Goal: Task Accomplishment & Management: Manage account settings

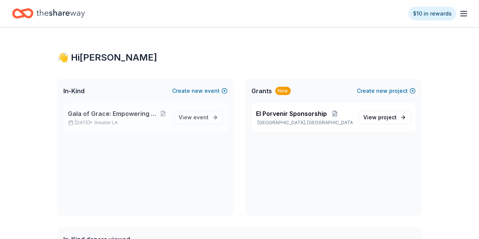
click at [139, 113] on span "Gala of Grace: Empowering Futures for El Porvenir" at bounding box center [113, 113] width 91 height 9
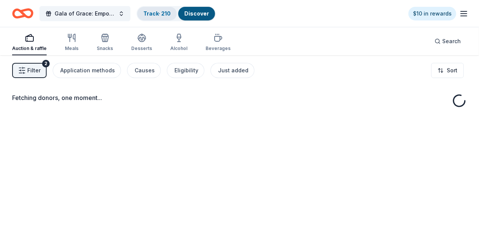
click at [169, 12] on link "Track · 210" at bounding box center [156, 13] width 27 height 6
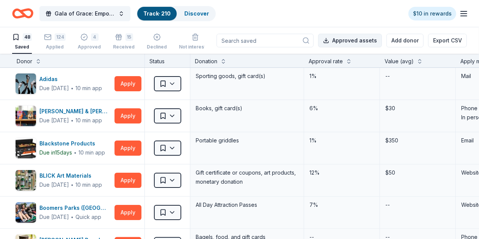
click at [335, 39] on button "Approved assets" at bounding box center [350, 41] width 64 height 14
click at [340, 37] on button "Approved assets" at bounding box center [350, 41] width 64 height 14
click at [244, 41] on input at bounding box center [264, 41] width 97 height 14
type input "raceway"
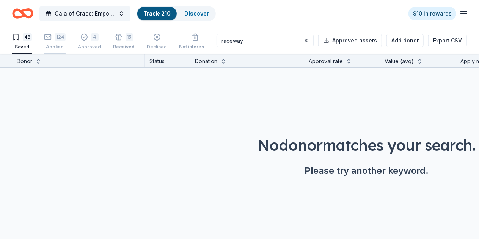
click at [59, 47] on div "Applied" at bounding box center [55, 47] width 22 height 6
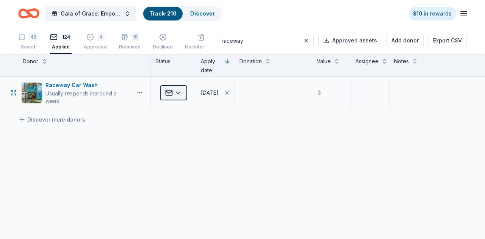
click at [171, 94] on html "Gala of Grace: Empowering Futures for El Porvenir Track · 210 Discover $10 in r…" at bounding box center [242, 119] width 485 height 239
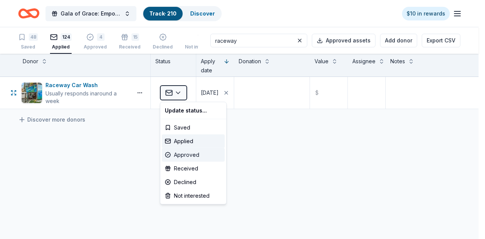
click at [193, 156] on div "Approved" at bounding box center [193, 155] width 63 height 14
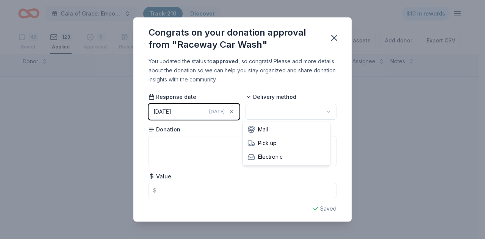
click at [288, 110] on html "Gala of Grace: Empowering Futures for El Porvenir Track · 210 Discover $10 in r…" at bounding box center [242, 119] width 485 height 239
click at [333, 38] on icon "button" at bounding box center [334, 38] width 11 height 11
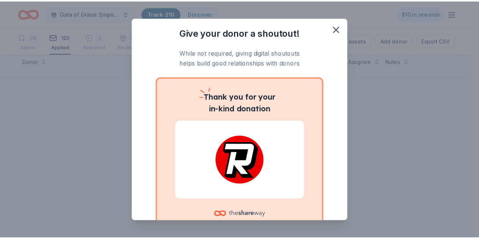
scroll to position [55, 0]
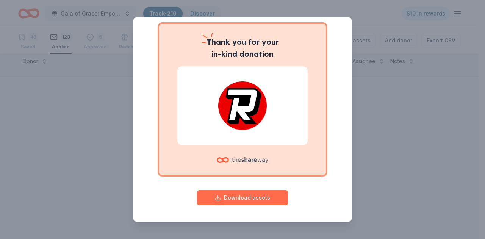
click at [227, 201] on button "Download assets" at bounding box center [242, 197] width 91 height 15
click at [106, 164] on div "Give your donor a shoutout! While not required, giving digital shoutouts helps …" at bounding box center [242, 119] width 485 height 239
